Goal: Check status: Check status

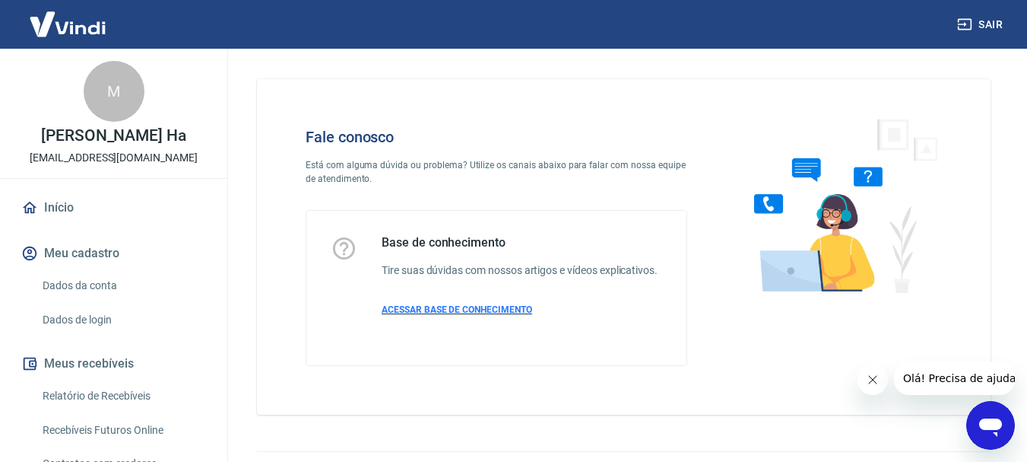
click at [538, 314] on p "ACESSAR BASE DE CONHECIMENTO" at bounding box center [520, 310] width 276 height 14
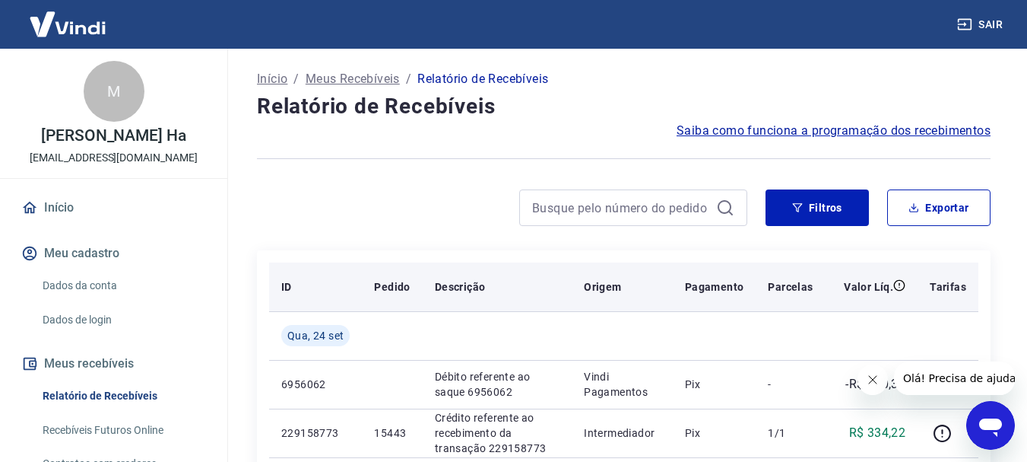
scroll to position [152, 0]
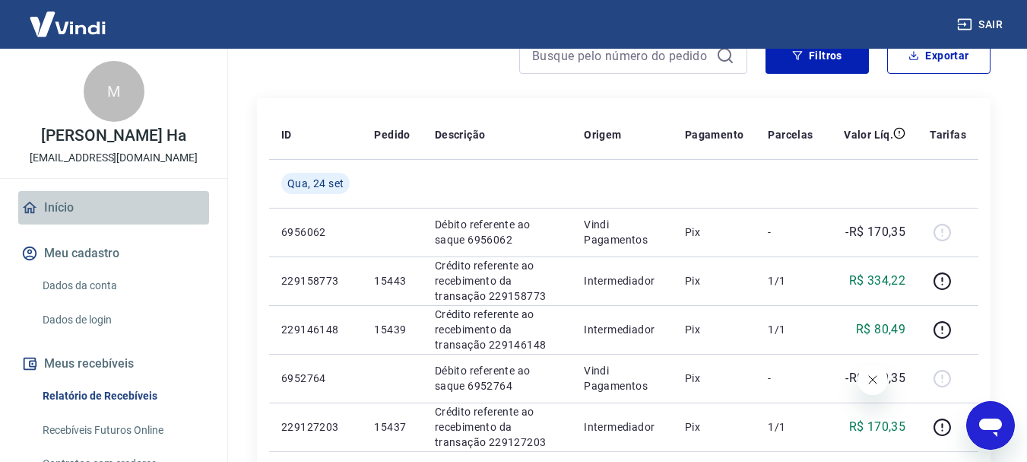
click at [173, 201] on link "Início" at bounding box center [113, 207] width 191 height 33
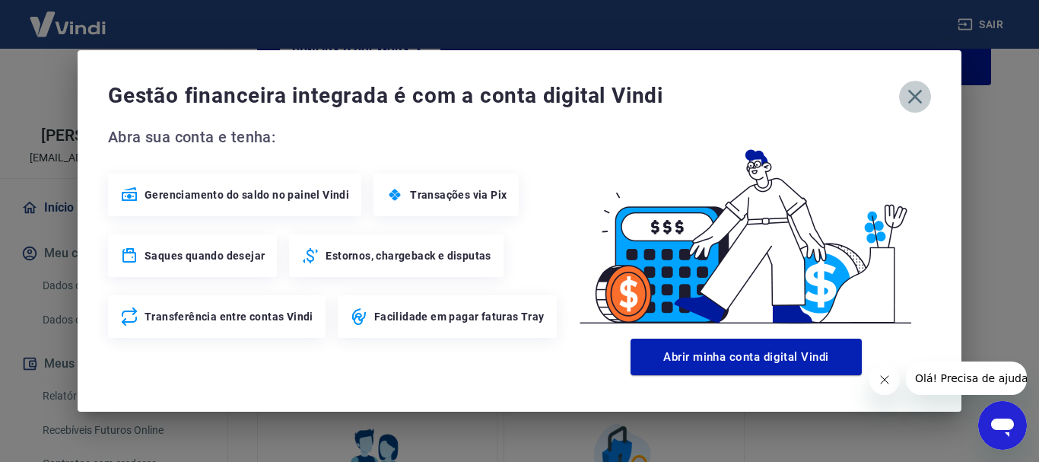
click at [916, 109] on button "button" at bounding box center [915, 97] width 32 height 32
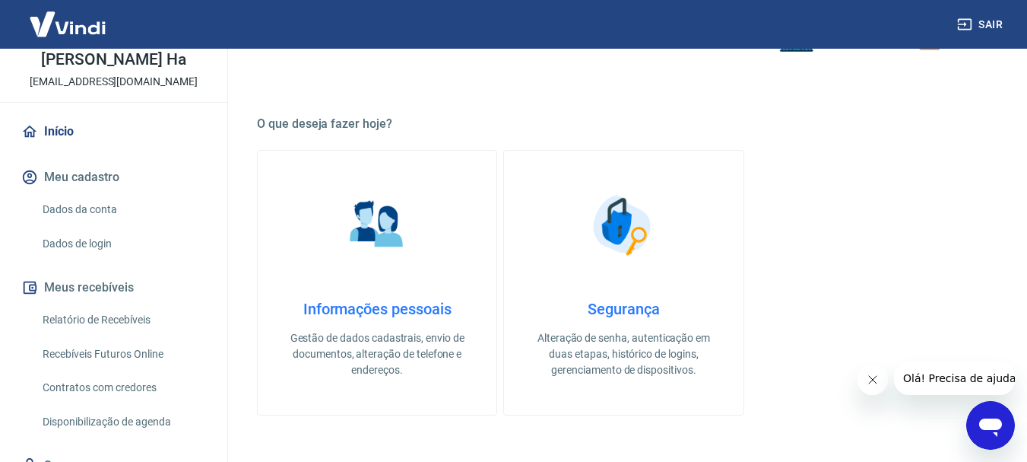
scroll to position [142, 0]
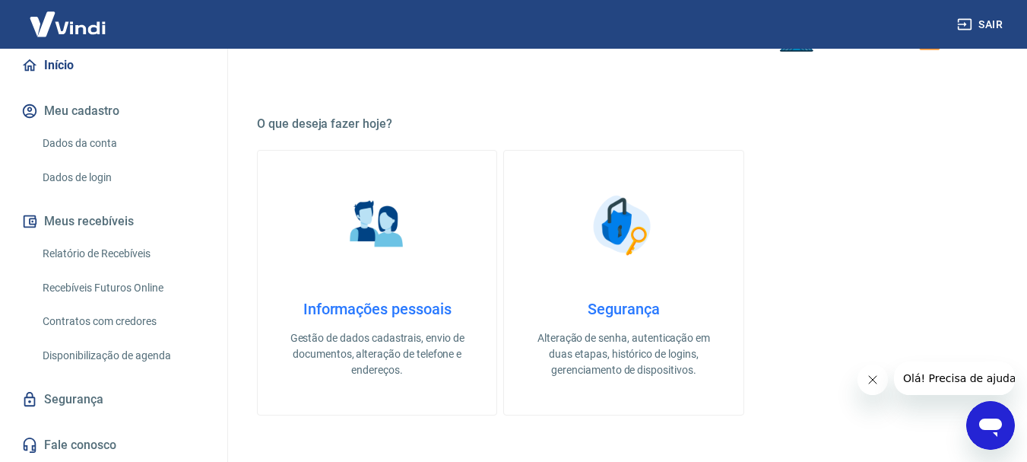
click at [167, 335] on link "Contratos com credores" at bounding box center [123, 321] width 173 height 31
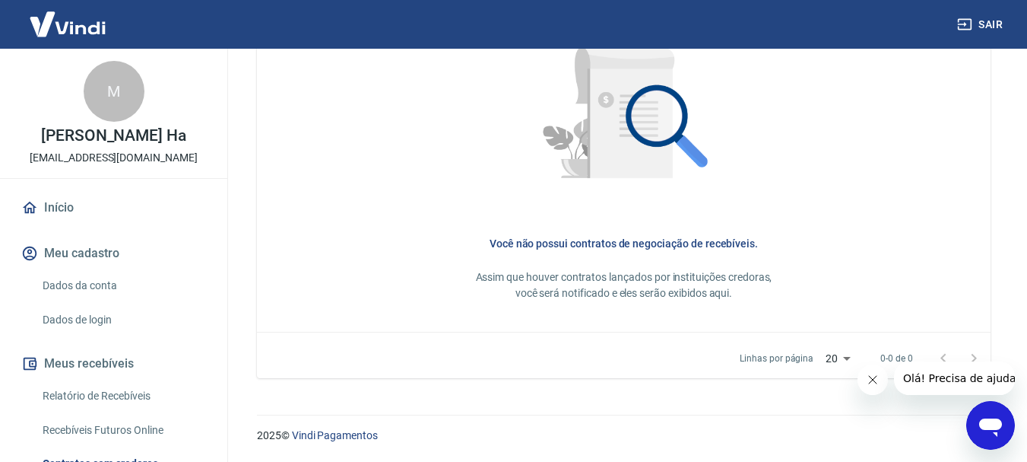
click at [70, 217] on link "Início" at bounding box center [113, 207] width 191 height 33
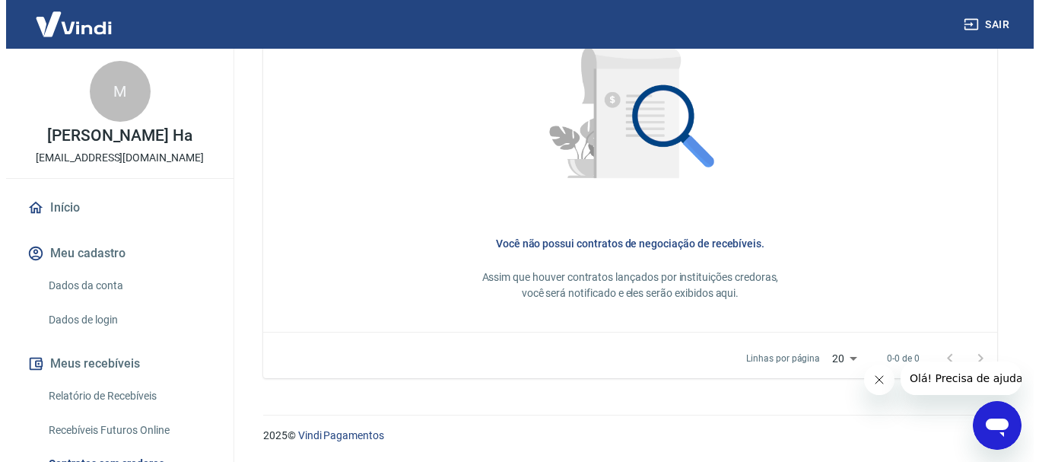
scroll to position [944, 0]
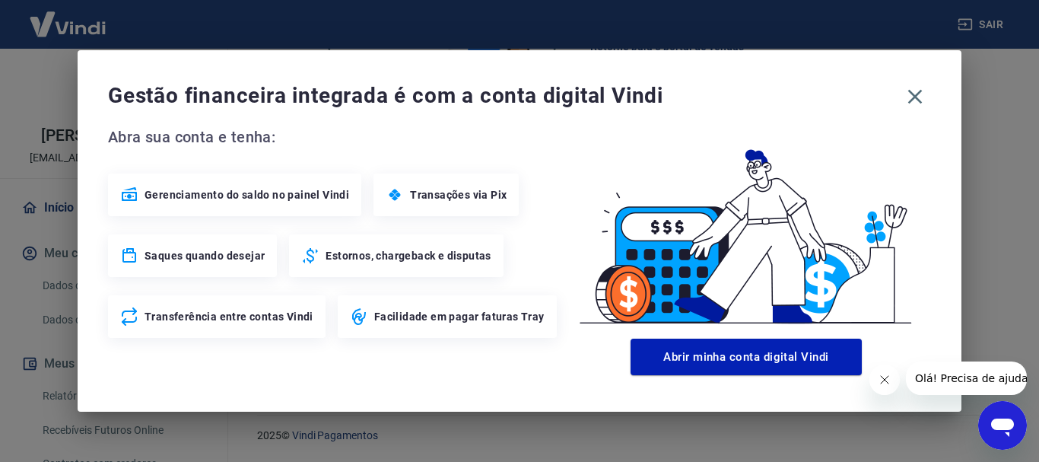
click at [452, 195] on span "Transações via Pix" at bounding box center [458, 194] width 97 height 15
click at [913, 91] on icon "button" at bounding box center [915, 96] width 24 height 24
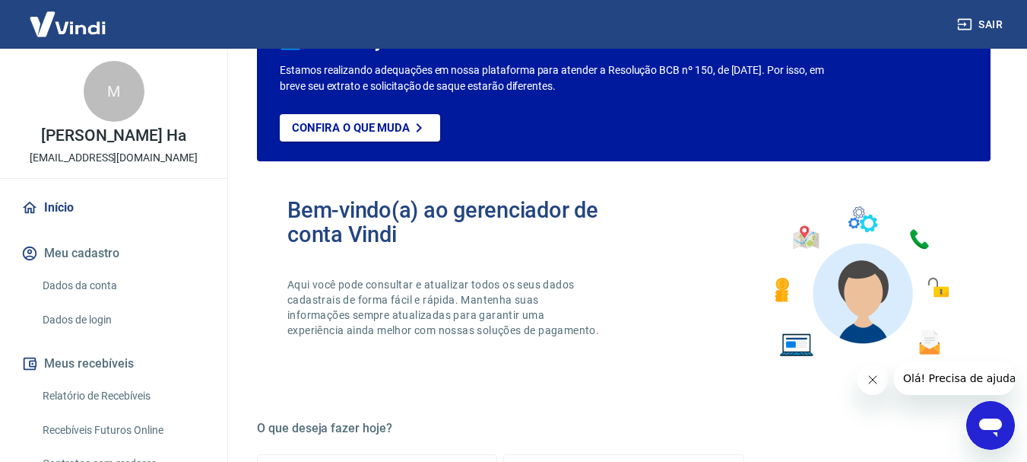
scroll to position [0, 0]
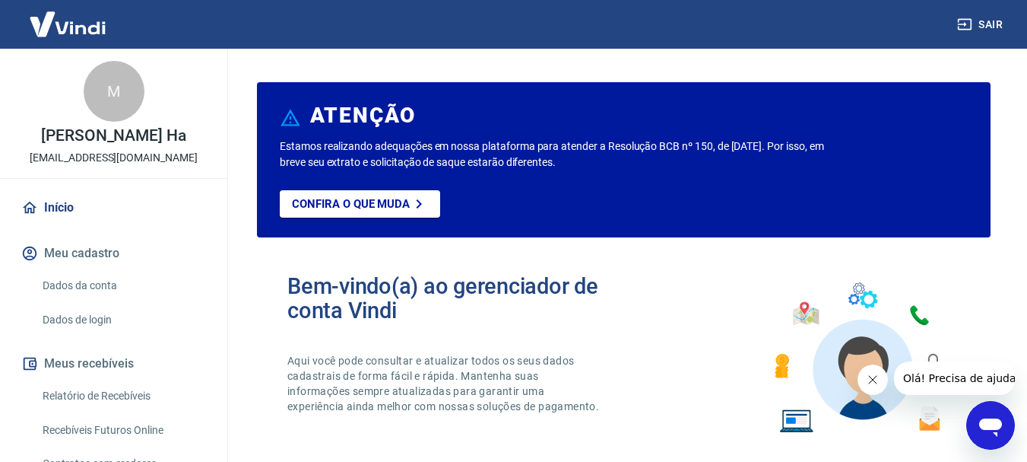
click at [68, 30] on img at bounding box center [67, 24] width 99 height 46
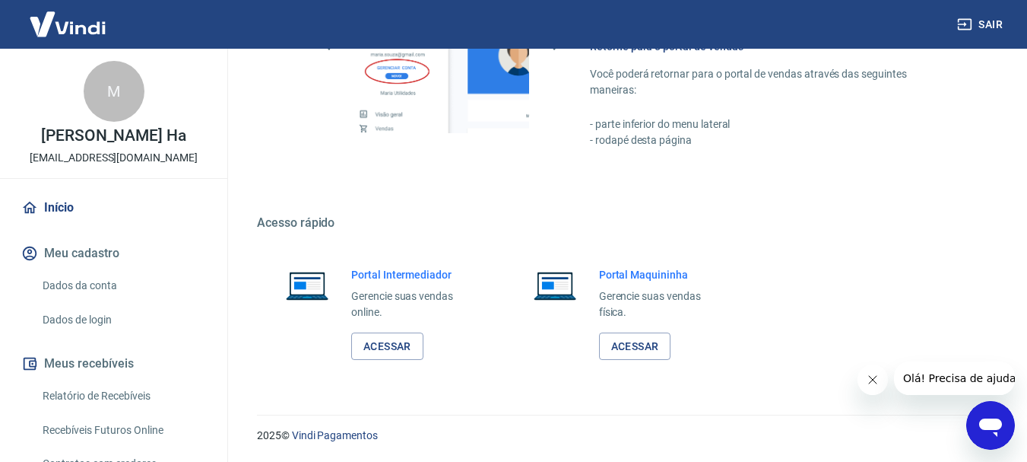
click at [65, 143] on p "[PERSON_NAME] Ha" at bounding box center [113, 136] width 145 height 16
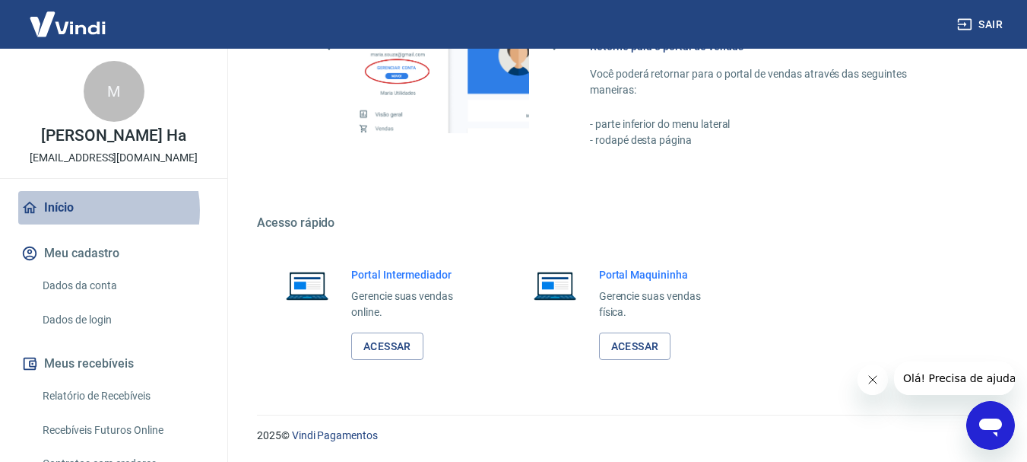
click at [84, 210] on link "Início" at bounding box center [113, 207] width 191 height 33
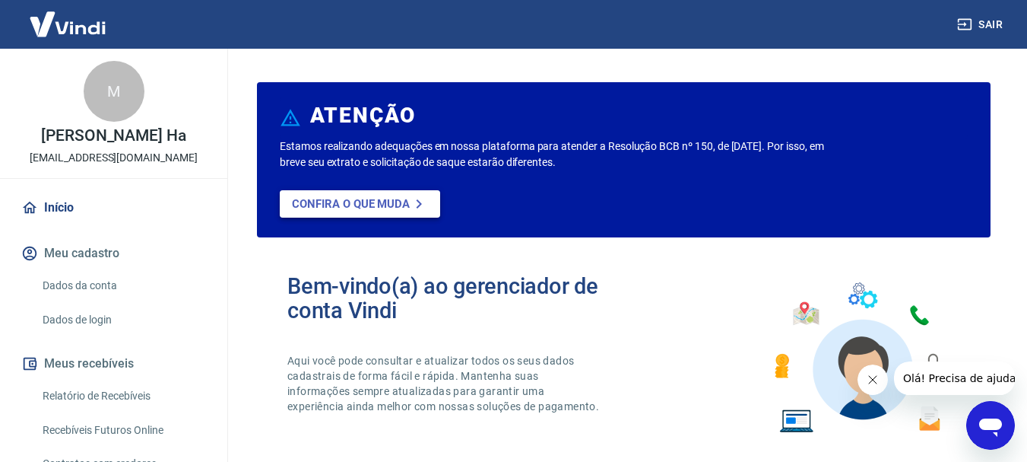
click at [374, 208] on p "Confira o que muda" at bounding box center [351, 204] width 118 height 14
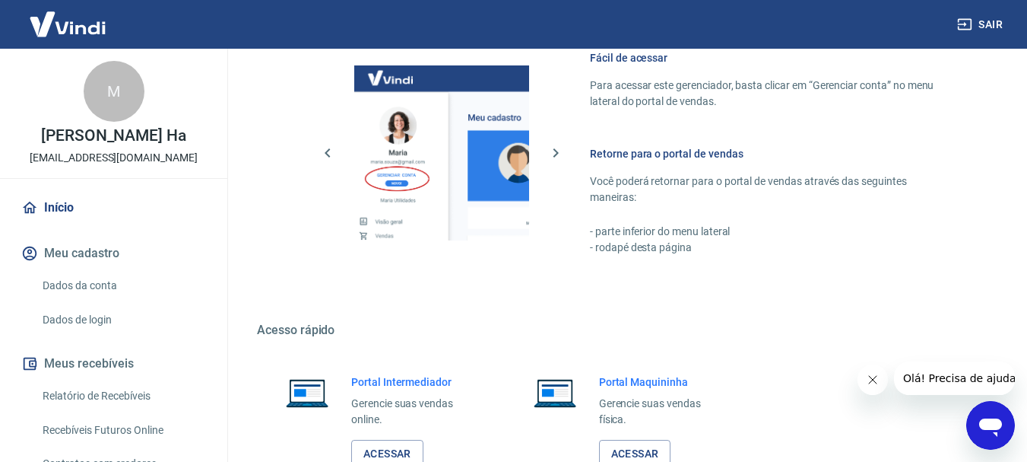
scroll to position [944, 0]
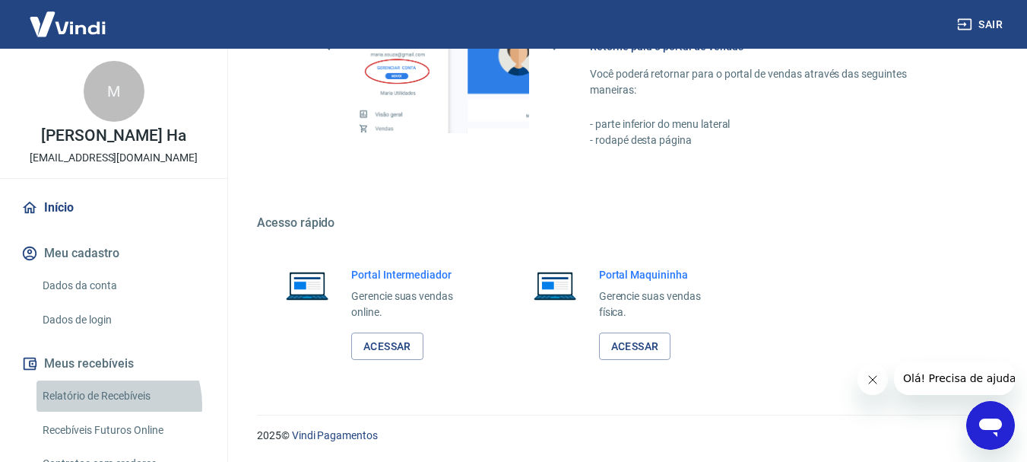
click at [112, 405] on link "Relatório de Recebíveis" at bounding box center [123, 395] width 173 height 31
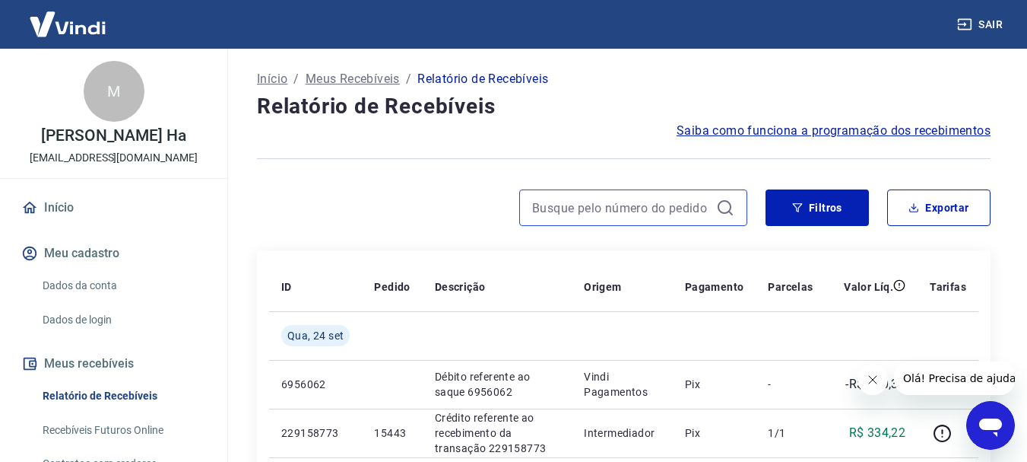
click at [646, 201] on input at bounding box center [621, 207] width 178 height 23
paste input "14655"
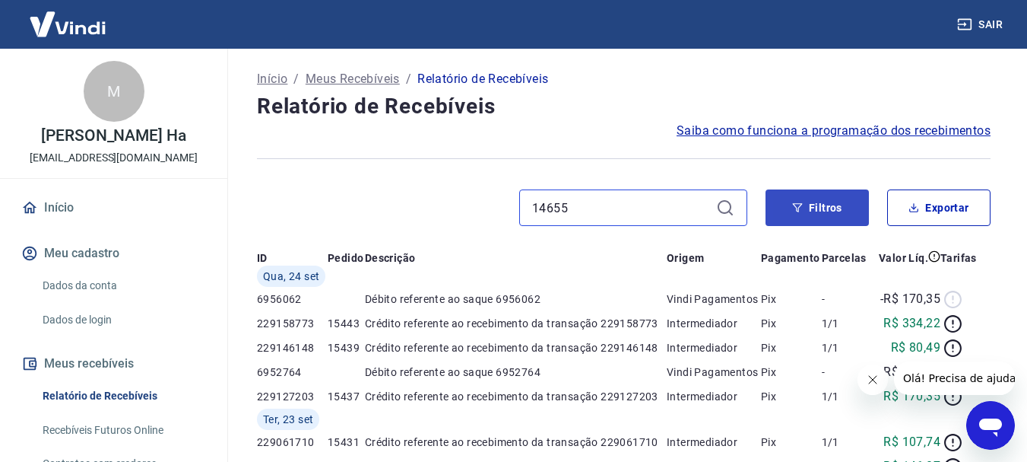
type input "14655"
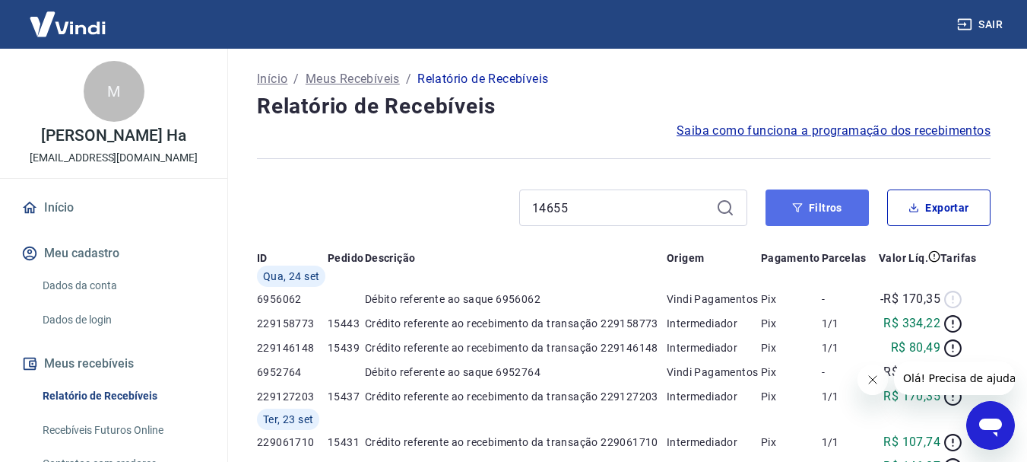
click at [818, 202] on button "Filtros" at bounding box center [817, 207] width 103 height 37
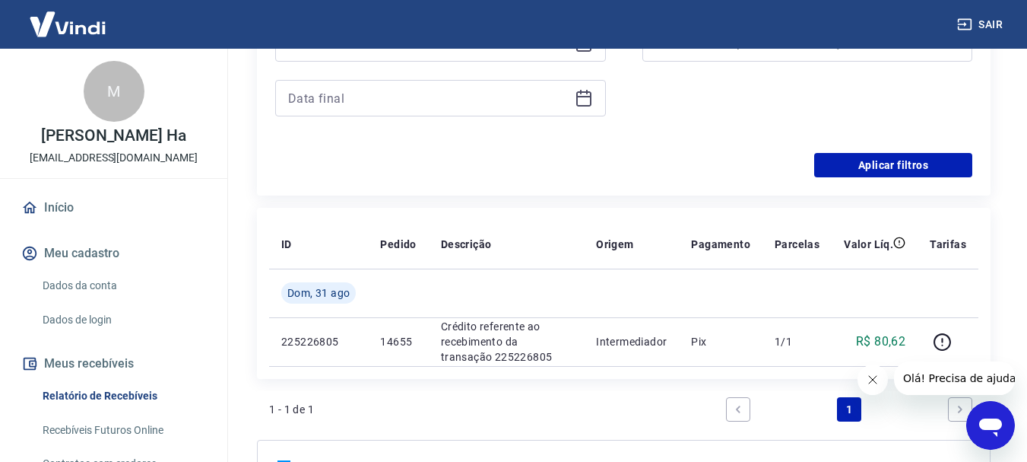
scroll to position [456, 0]
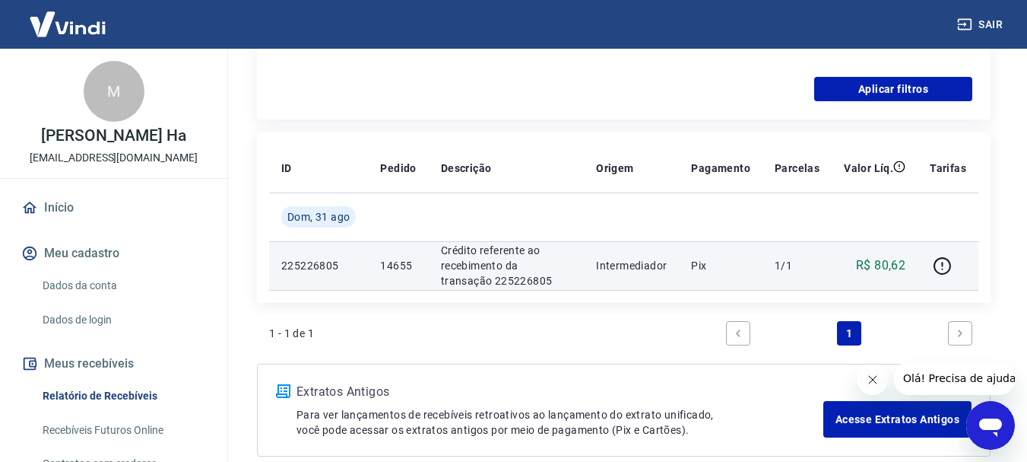
click at [304, 260] on p "225226805" at bounding box center [318, 265] width 75 height 15
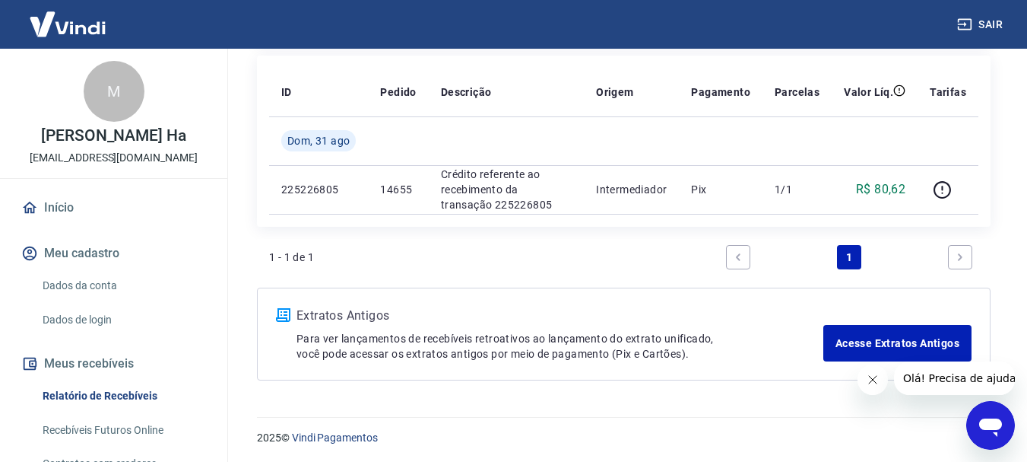
scroll to position [535, 0]
